Goal: Obtain resource: Download file/media

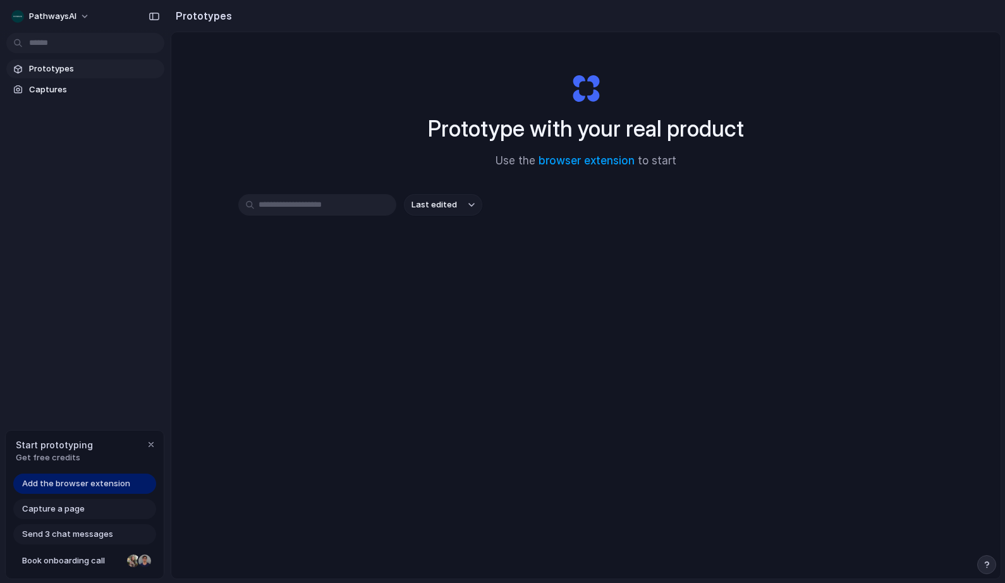
click at [847, 173] on div "Prototype with your real product Use the browser extension to start Last edited" at bounding box center [585, 338] width 829 height 613
click at [112, 488] on span "Add the browser extension" at bounding box center [76, 483] width 108 height 13
click at [92, 487] on span "Add the browser extension" at bounding box center [76, 483] width 108 height 13
drag, startPoint x: 109, startPoint y: 352, endPoint x: 136, endPoint y: 356, distance: 26.8
click at [128, 355] on div "PathwaysAI Prototypes Captures Start prototyping Get free credits Add the brows…" at bounding box center [85, 291] width 171 height 583
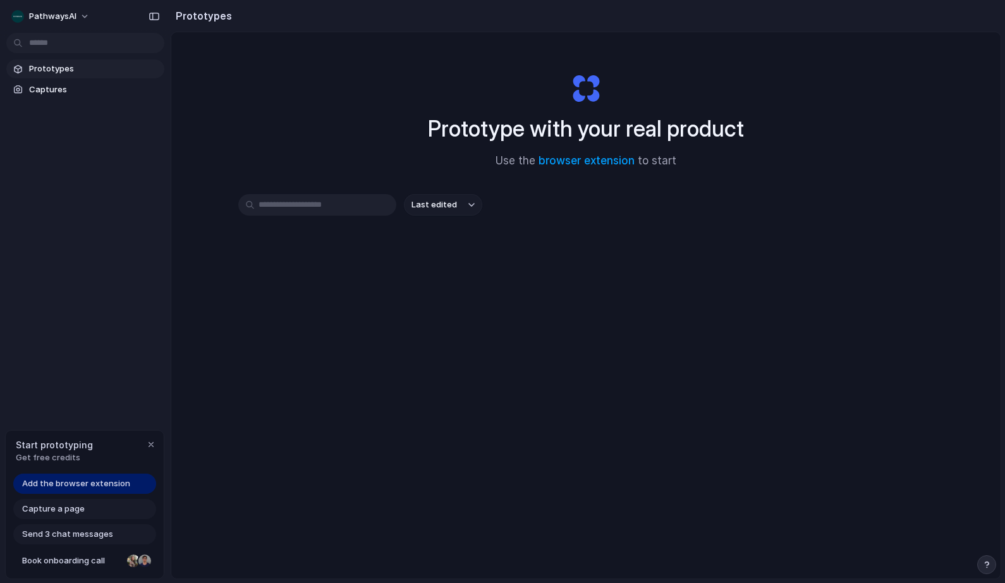
click at [82, 487] on span "Add the browser extension" at bounding box center [76, 483] width 108 height 13
click at [152, 18] on div "button" at bounding box center [154, 16] width 11 height 9
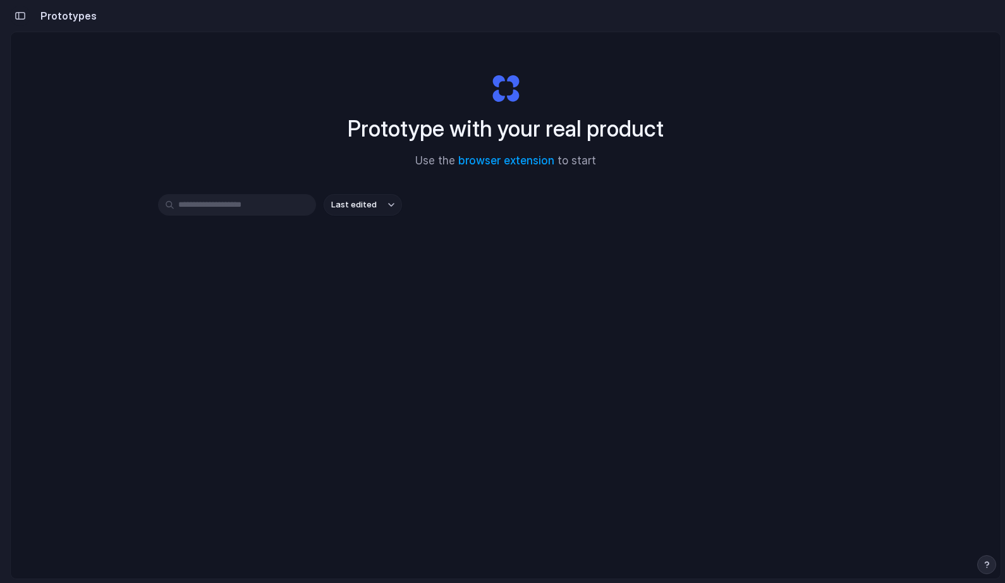
click at [23, 15] on div "button" at bounding box center [20, 15] width 11 height 9
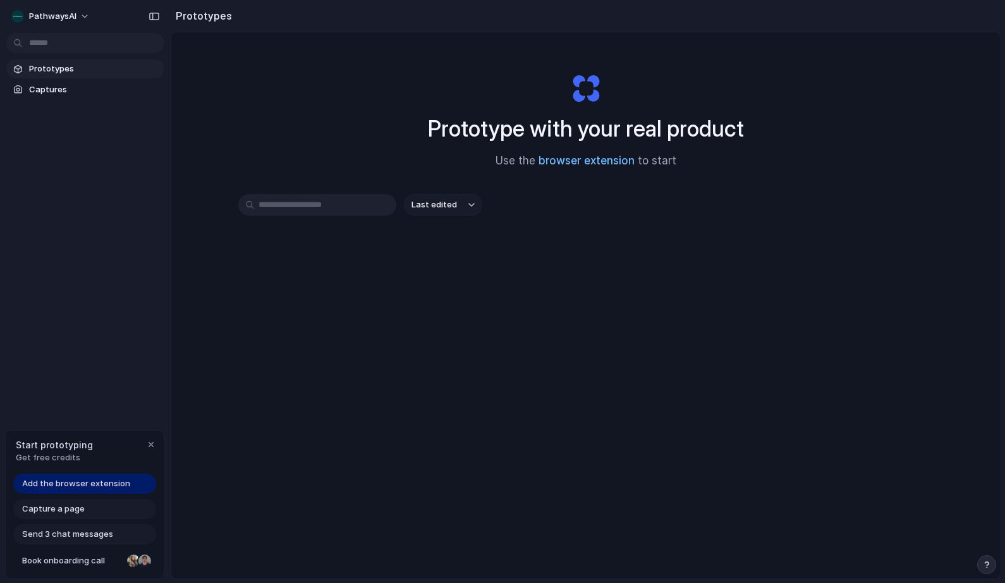
click at [572, 159] on link "browser extension" at bounding box center [587, 160] width 96 height 13
